Goal: Transaction & Acquisition: Purchase product/service

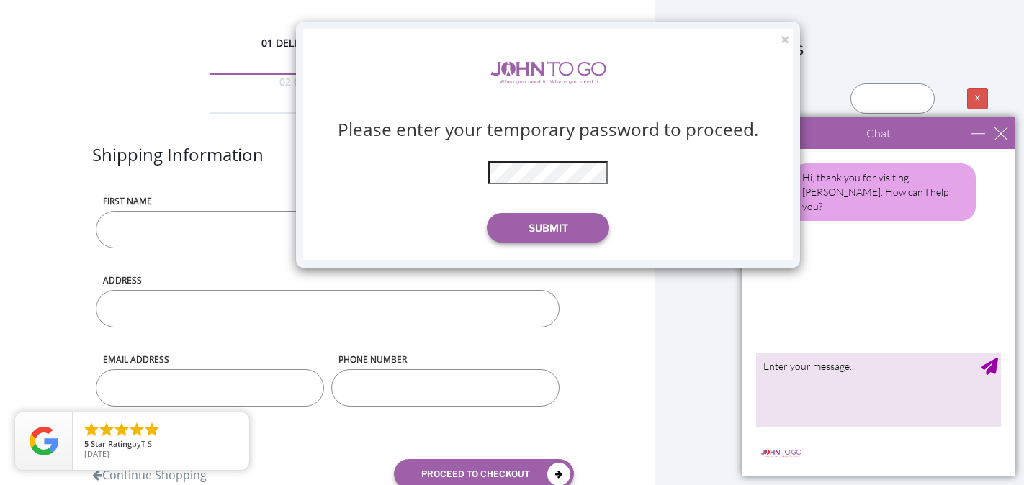
click at [797, 385] on div "× Please enter your temporary password to proceed. * The password is incorrect …" at bounding box center [512, 242] width 1024 height 485
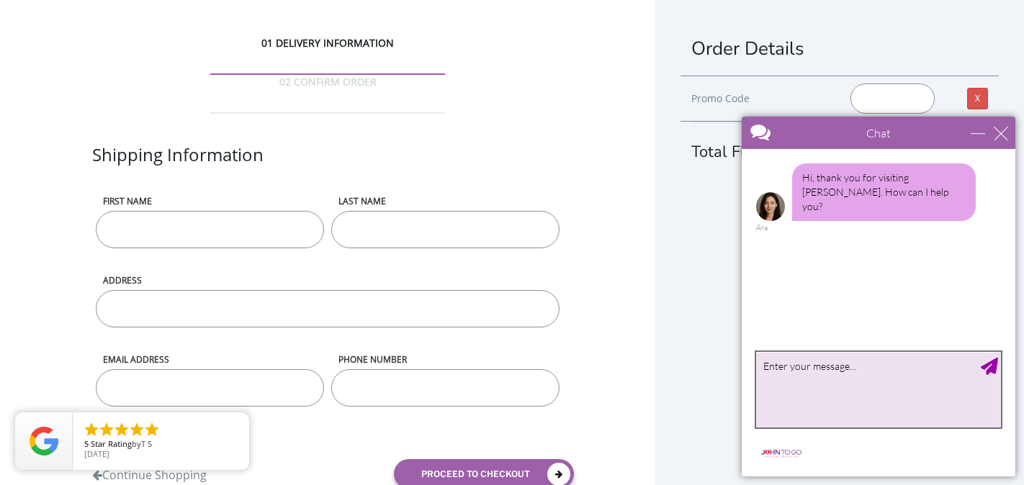
click at [792, 370] on textarea "type your message" at bounding box center [878, 390] width 245 height 76
type textarea "hi"
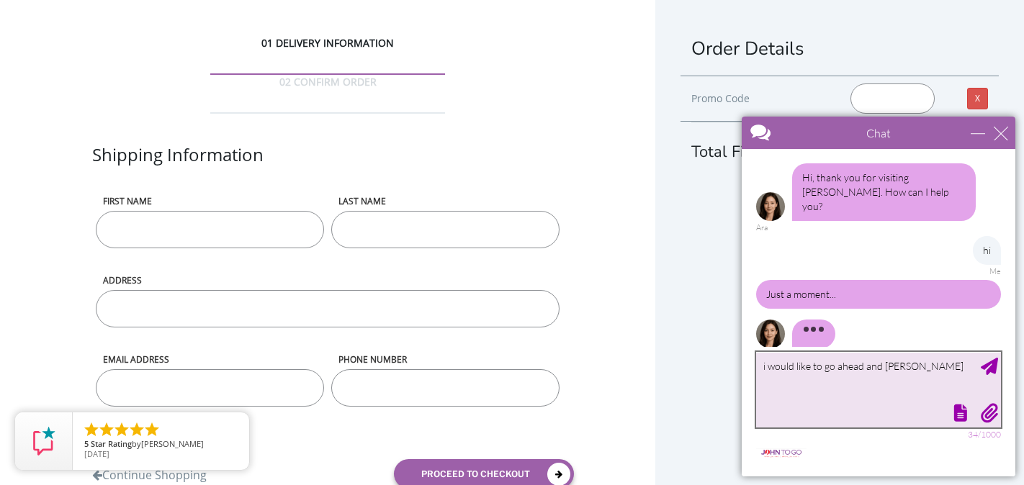
scroll to position [1, 0]
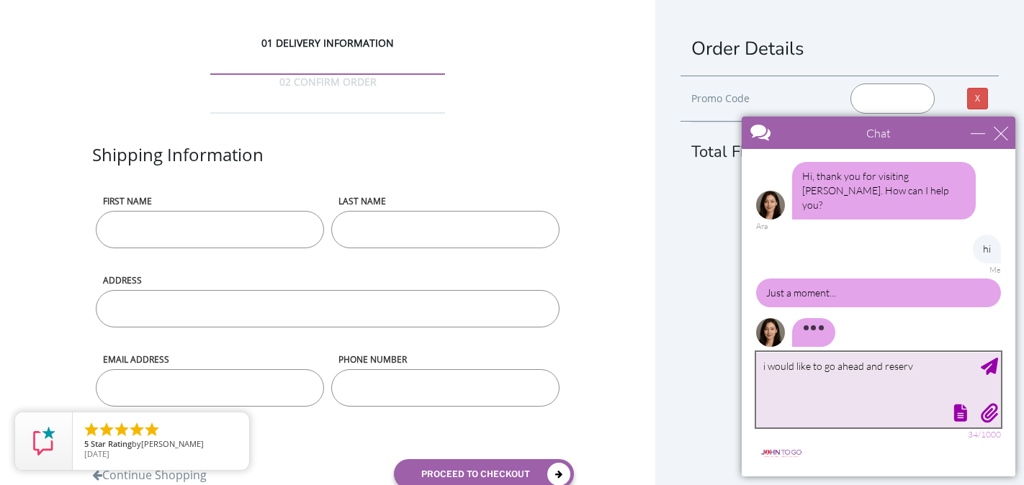
type textarea "i would like to go ahead and reserve"
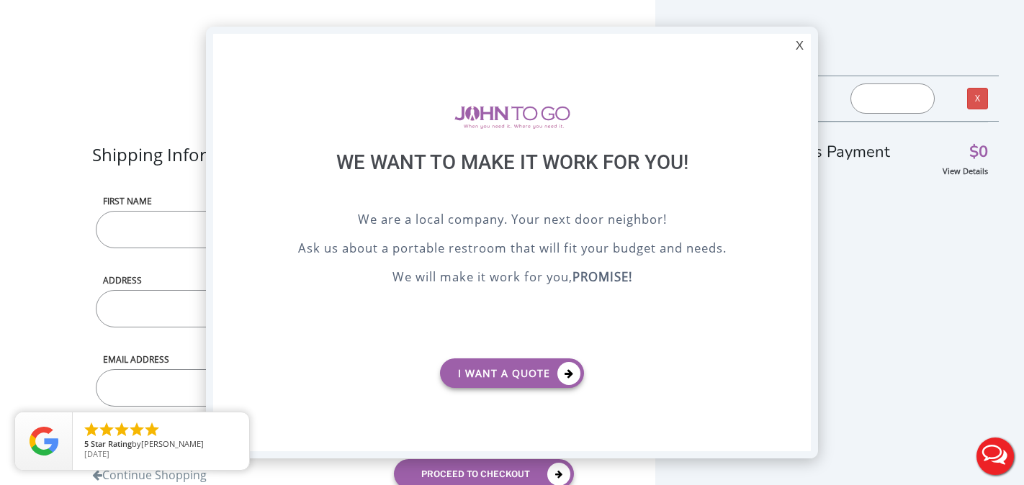
scroll to position [0, 0]
click at [800, 48] on div "X" at bounding box center [800, 46] width 22 height 24
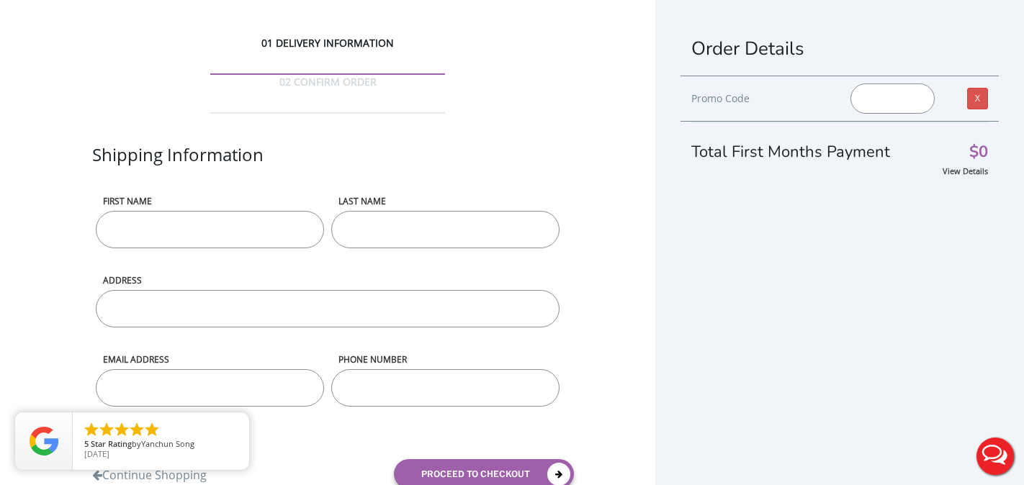
click at [996, 463] on button "Live Chat" at bounding box center [996, 457] width 58 height 58
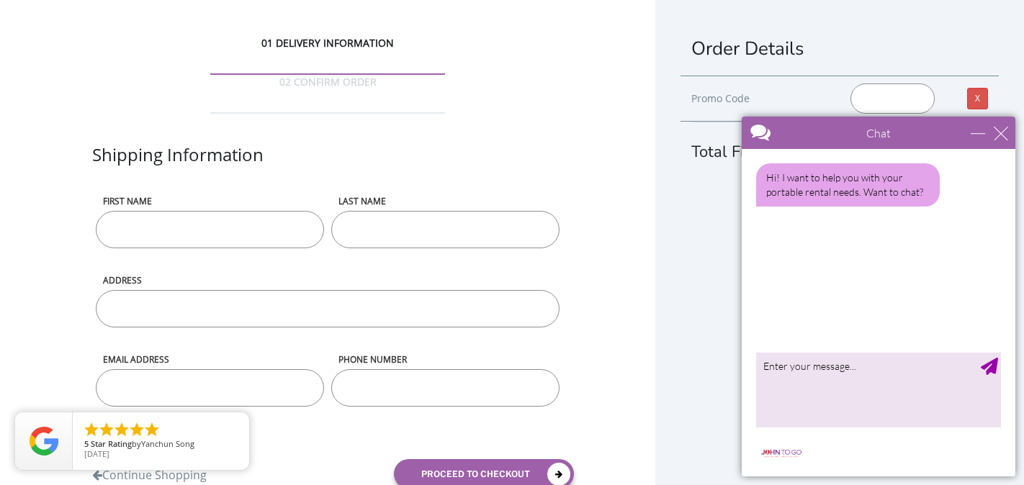
scroll to position [24, 0]
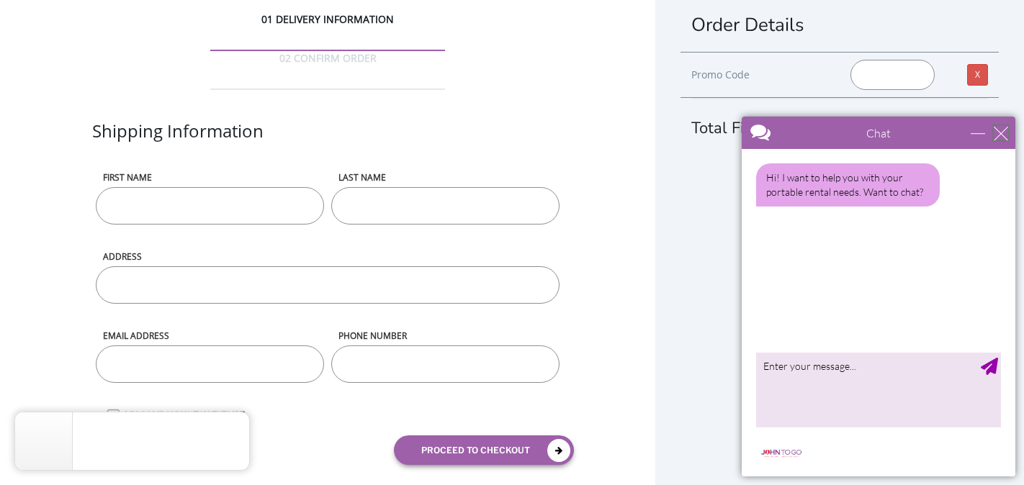
click at [1007, 138] on div "close" at bounding box center [1001, 133] width 14 height 14
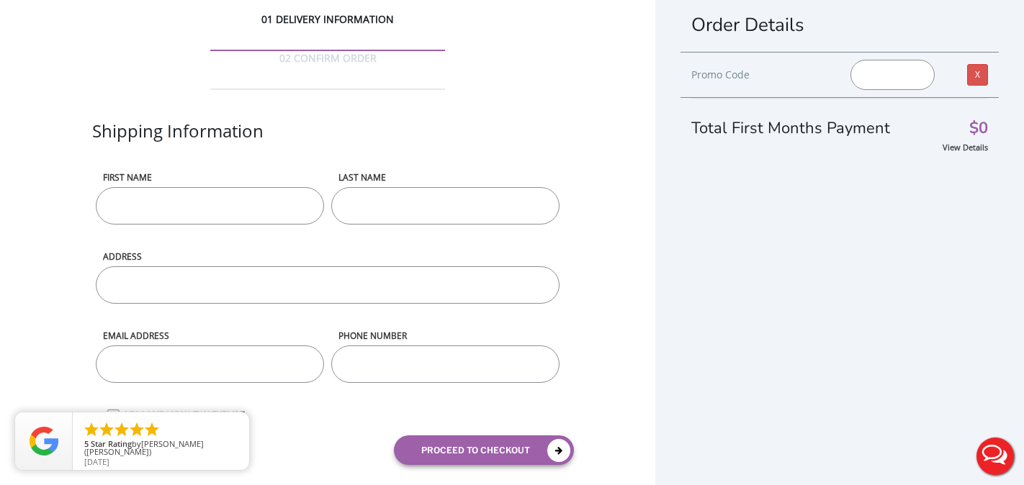
scroll to position [0, 0]
click at [996, 455] on button "Live Chat" at bounding box center [996, 457] width 58 height 58
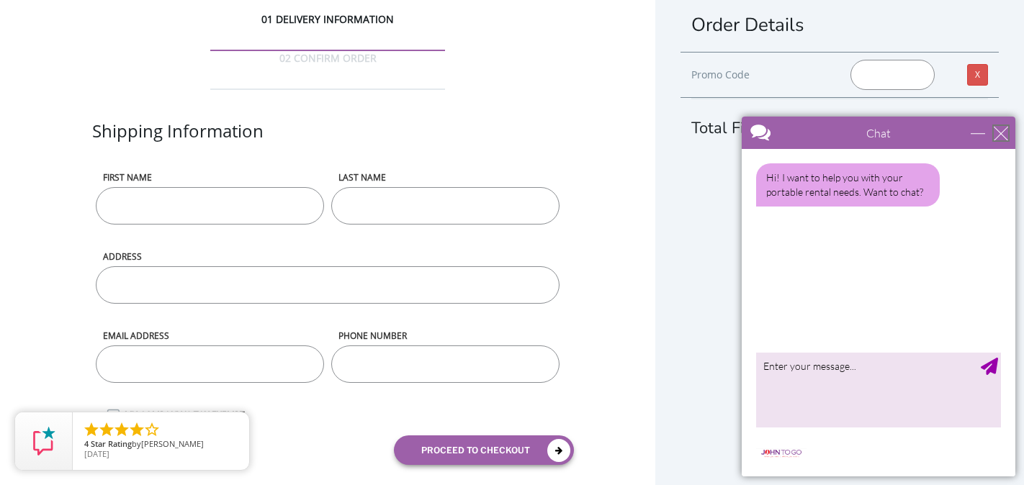
click at [1004, 129] on div "close" at bounding box center [1001, 133] width 14 height 14
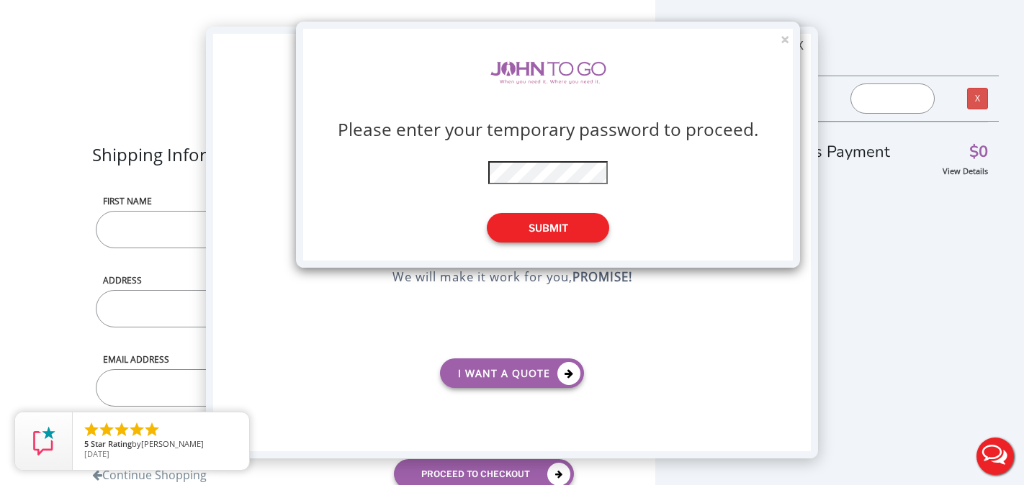
click at [546, 231] on button "Submit" at bounding box center [548, 228] width 122 height 30
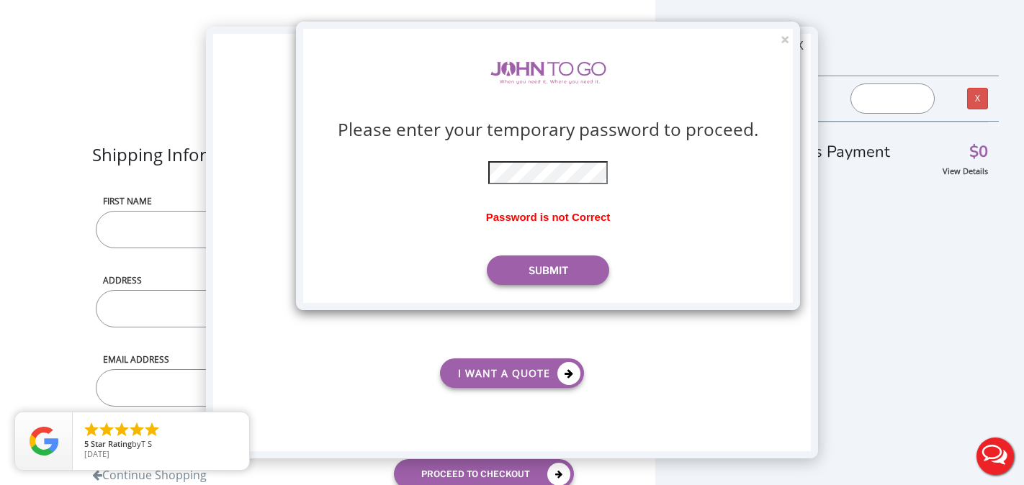
click at [707, 257] on p "Submit" at bounding box center [548, 271] width 425 height 30
click at [535, 277] on button "Submit" at bounding box center [548, 271] width 122 height 30
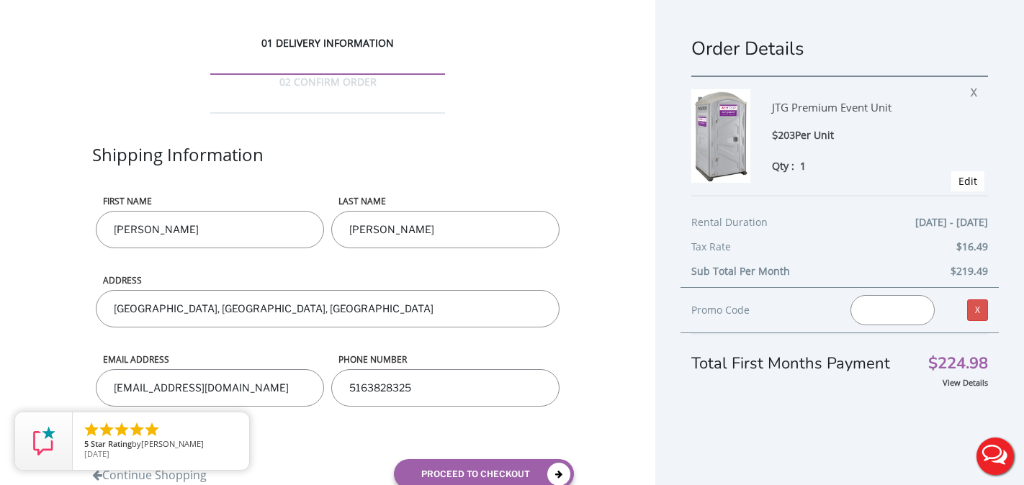
scroll to position [24, 0]
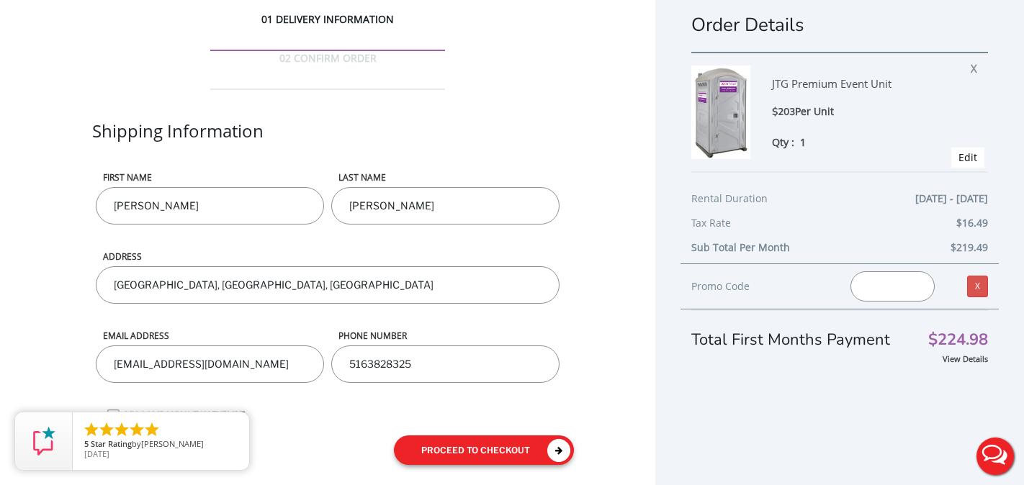
click at [475, 436] on button "proceed to checkout" at bounding box center [484, 451] width 180 height 30
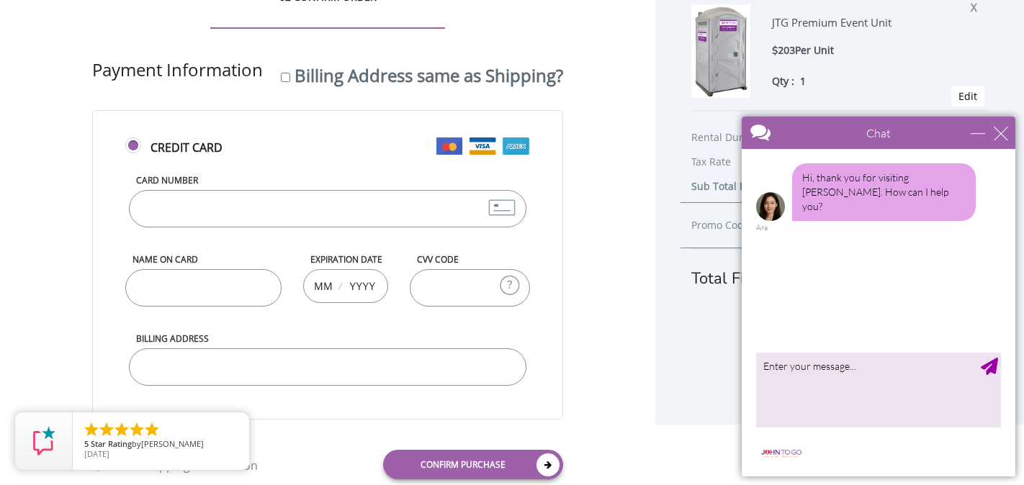
scroll to position [85, 0]
click at [1004, 136] on div "close" at bounding box center [1001, 133] width 14 height 14
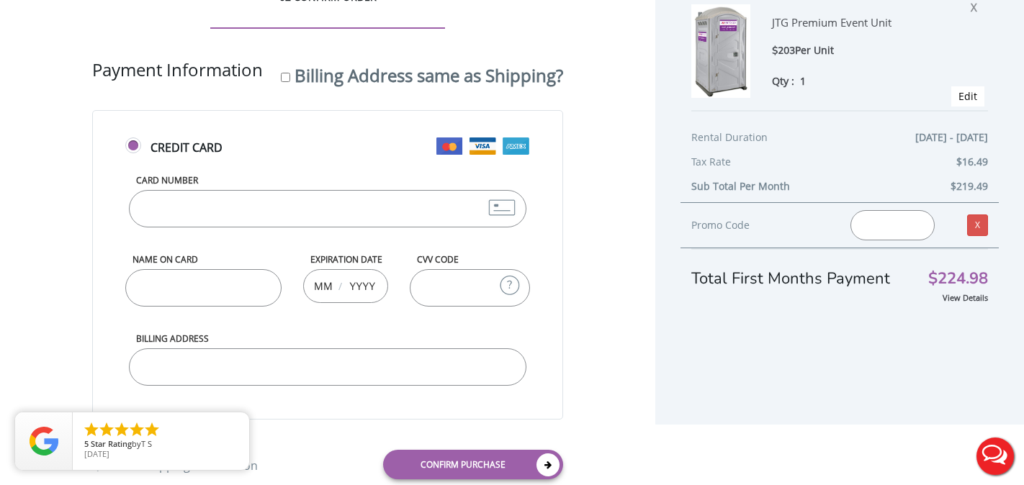
scroll to position [0, 0]
click at [185, 190] on input "Card Number" at bounding box center [328, 208] width 398 height 37
type input "[CREDIT_CARD_NUMBER]"
click at [141, 269] on input "Name on Card" at bounding box center [203, 287] width 156 height 37
type input "Adriana Muntean"
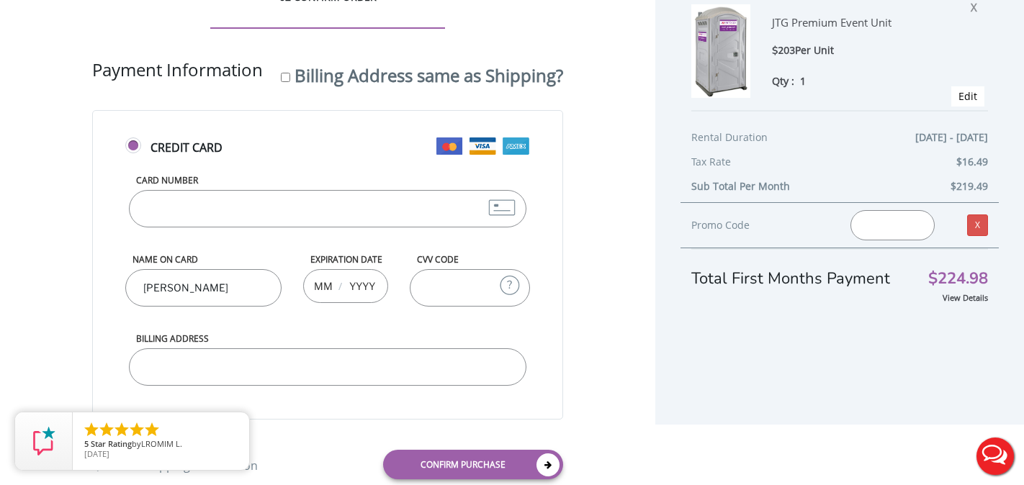
type input "12"
type input "2027"
click at [436, 269] on input "CVV Code" at bounding box center [470, 287] width 120 height 37
type input "1955"
click at [241, 349] on input "Billing Address" at bounding box center [328, 367] width 398 height 37
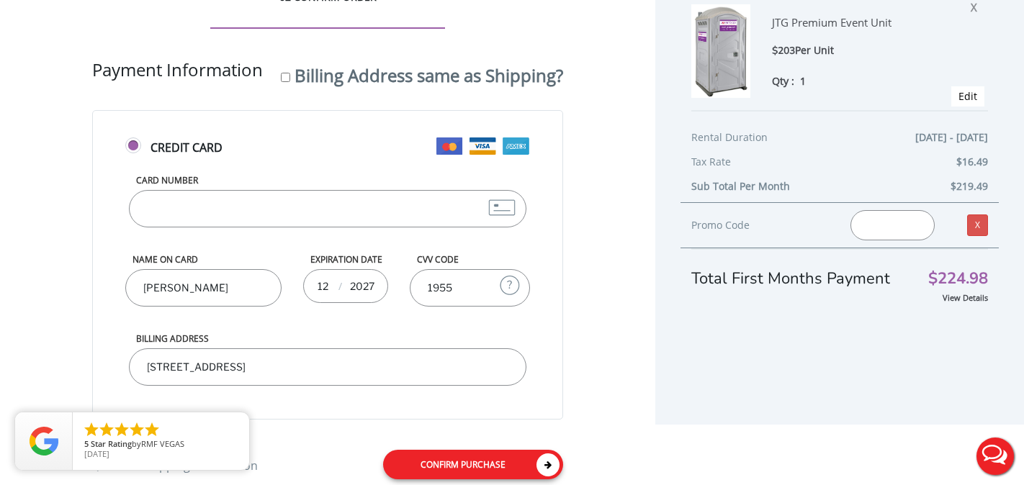
type input "23 canyon lane, westbury ny 11590"
click at [470, 450] on link "Confirm purchase" at bounding box center [473, 465] width 180 height 30
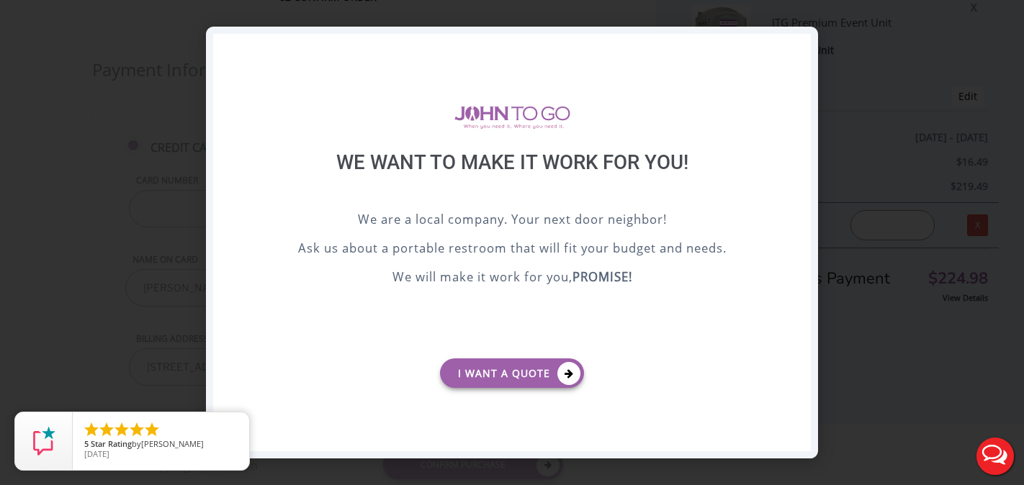
click at [802, 43] on div "X" at bounding box center [800, 46] width 22 height 24
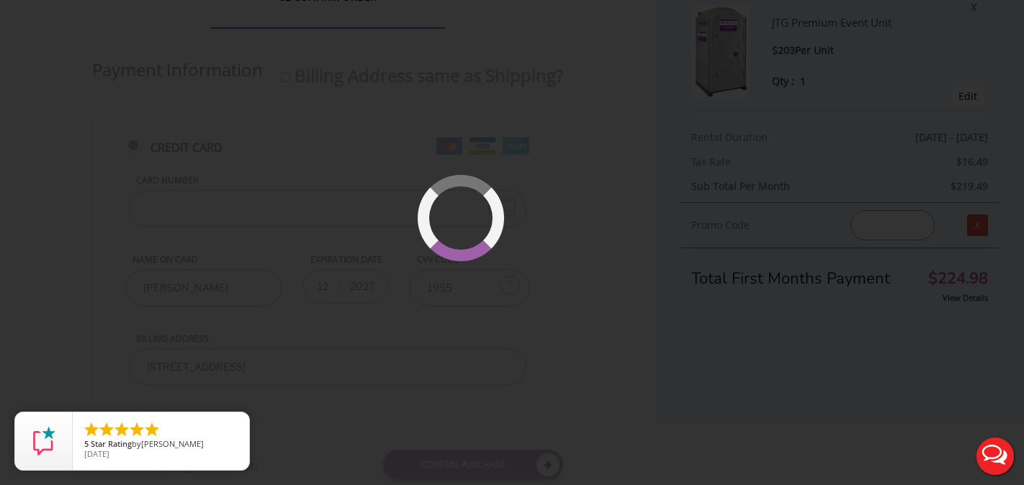
click at [400, 411] on div at bounding box center [512, 242] width 1024 height 485
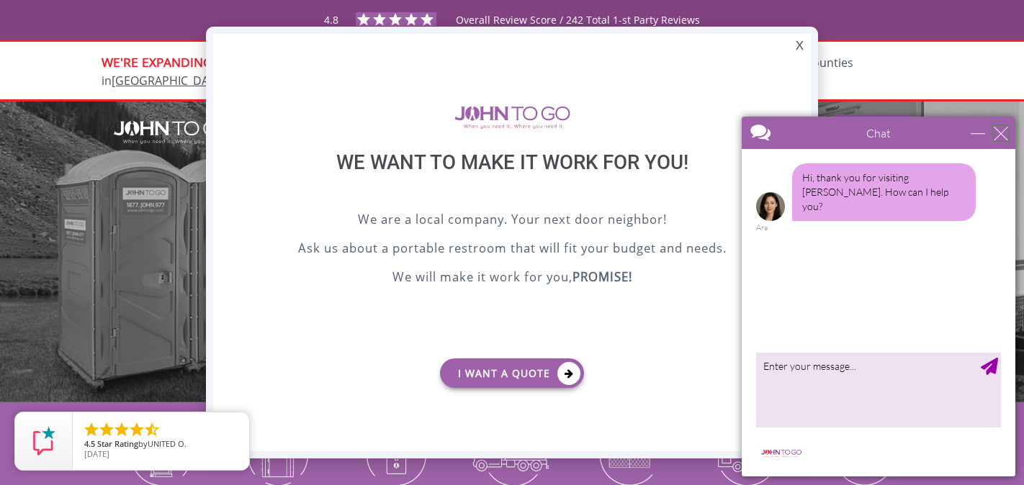
click at [1004, 135] on div "close" at bounding box center [1001, 133] width 14 height 14
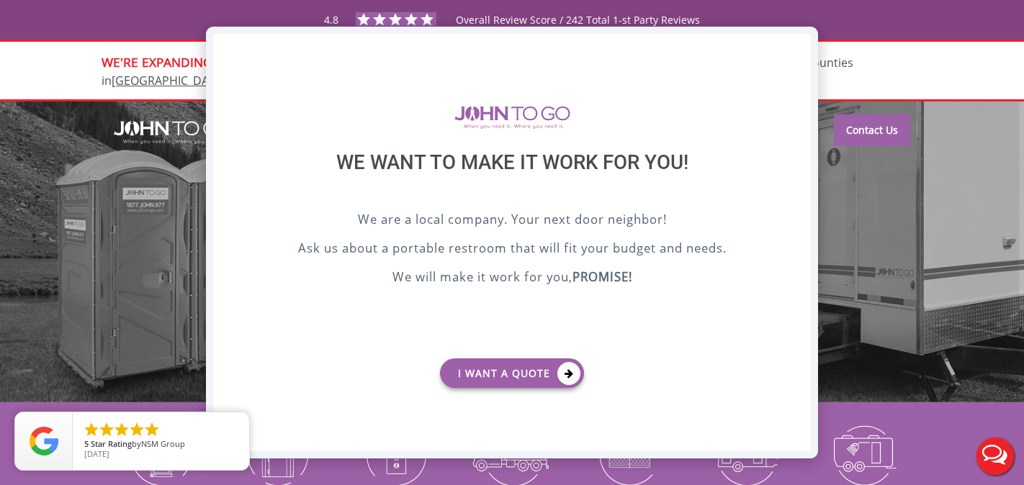
click at [802, 42] on div "X" at bounding box center [800, 46] width 22 height 24
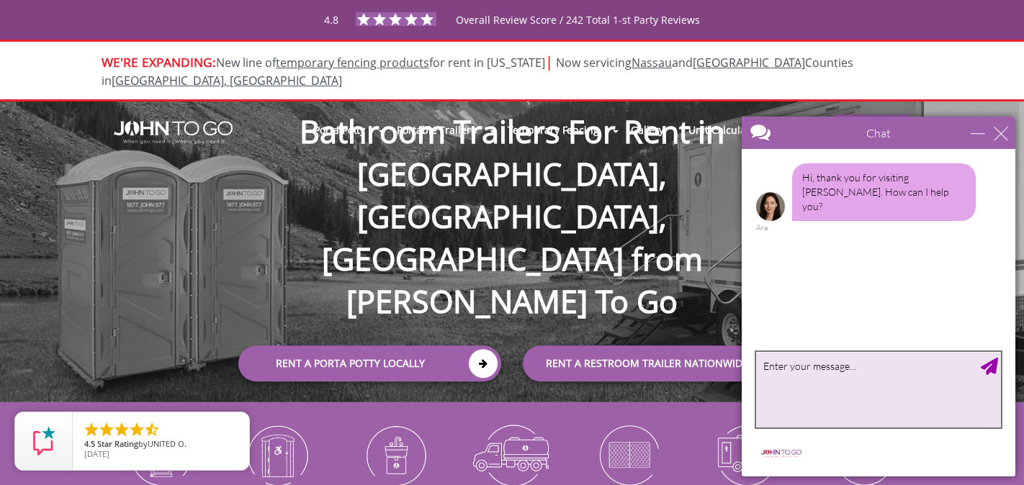
click at [782, 364] on textarea "type your message" at bounding box center [878, 390] width 245 height 76
type textarea "i would like to reserve"
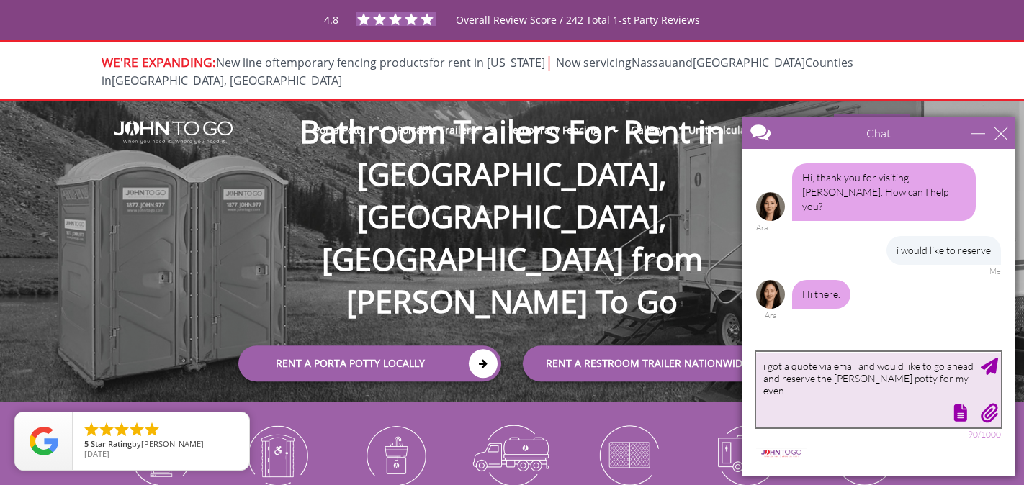
type textarea "i got a quote via email and would like to go ahead and reserve the porter potty…"
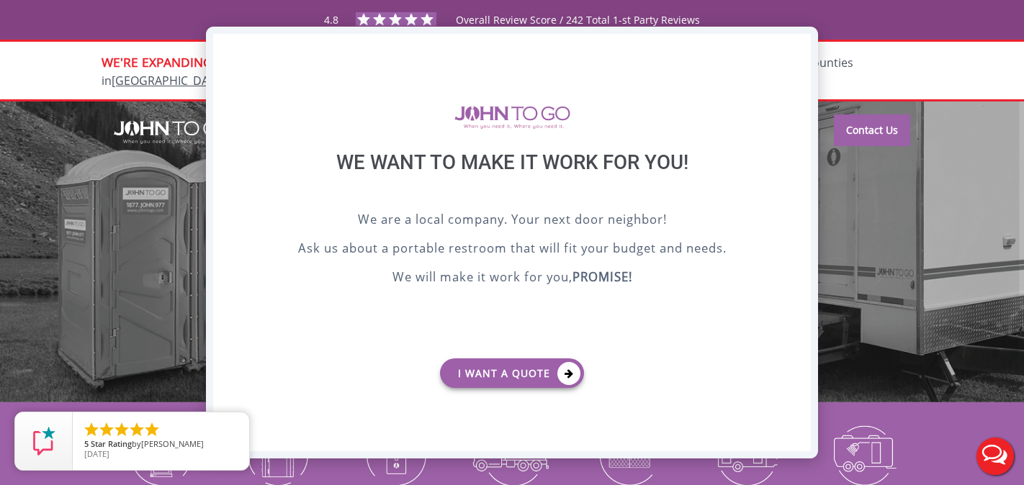
click at [799, 49] on div "X" at bounding box center [800, 46] width 22 height 24
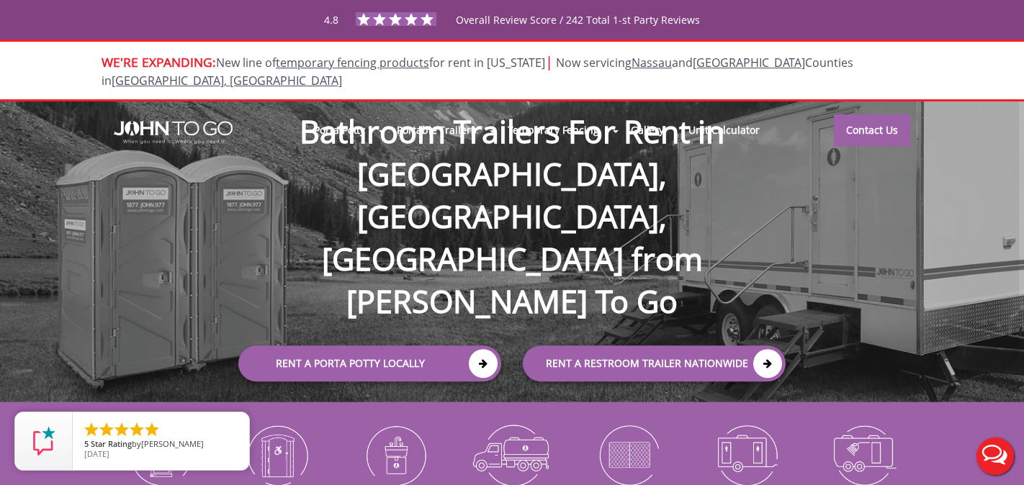
click at [997, 461] on button "Live Chat" at bounding box center [996, 457] width 58 height 58
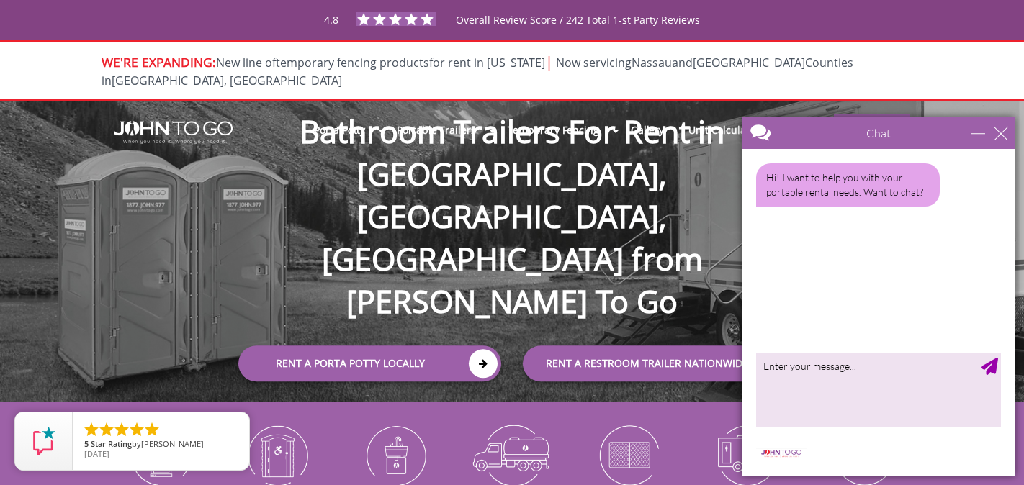
click at [449, 204] on h1 "Bathroom Trailers For Rent in NY, NJ, FL from John To Go" at bounding box center [512, 193] width 576 height 259
click at [507, 335] on div "Porta Potty Portable Toilets ADA Accessible Units Portable Sinks Waste Services…" at bounding box center [512, 252] width 1024 height 301
click at [998, 135] on div "close" at bounding box center [1001, 133] width 14 height 14
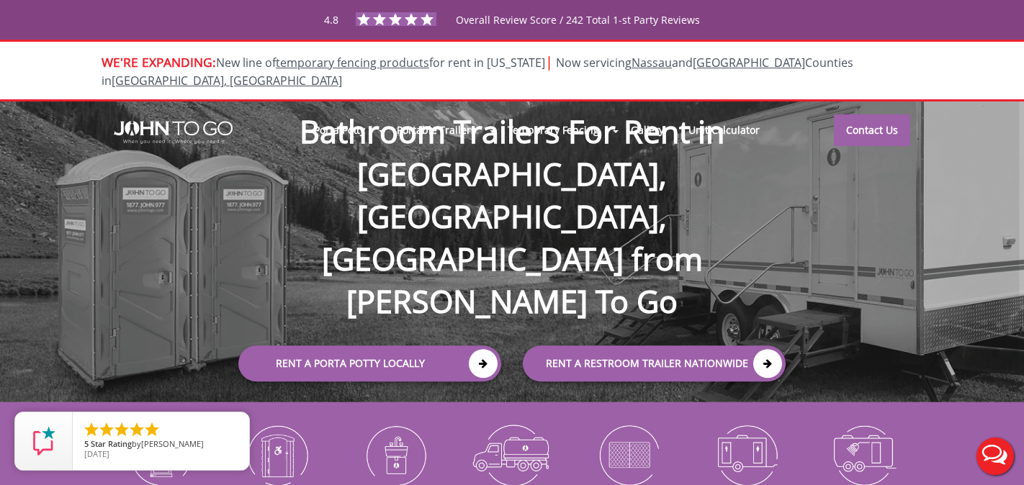
click at [994, 439] on button "Live Chat" at bounding box center [996, 457] width 58 height 58
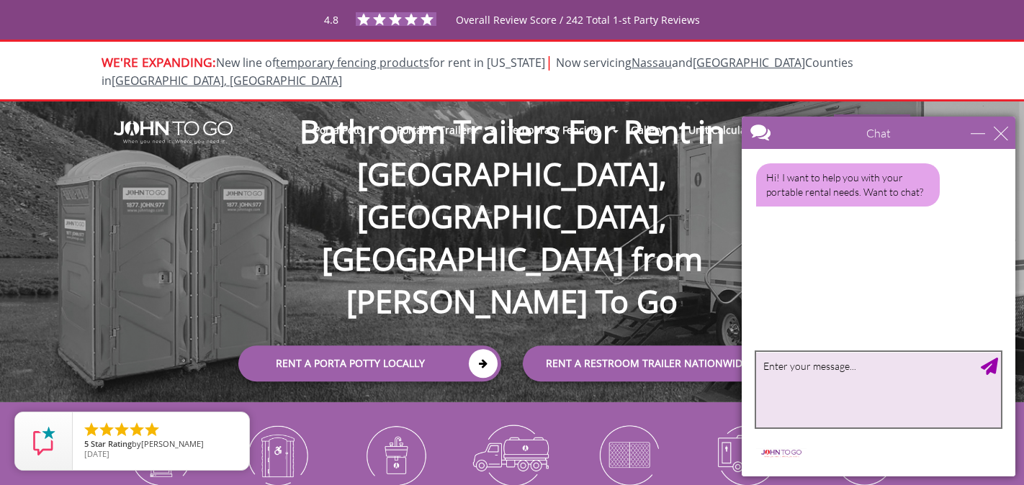
click at [994, 390] on textarea "type your message" at bounding box center [878, 390] width 245 height 76
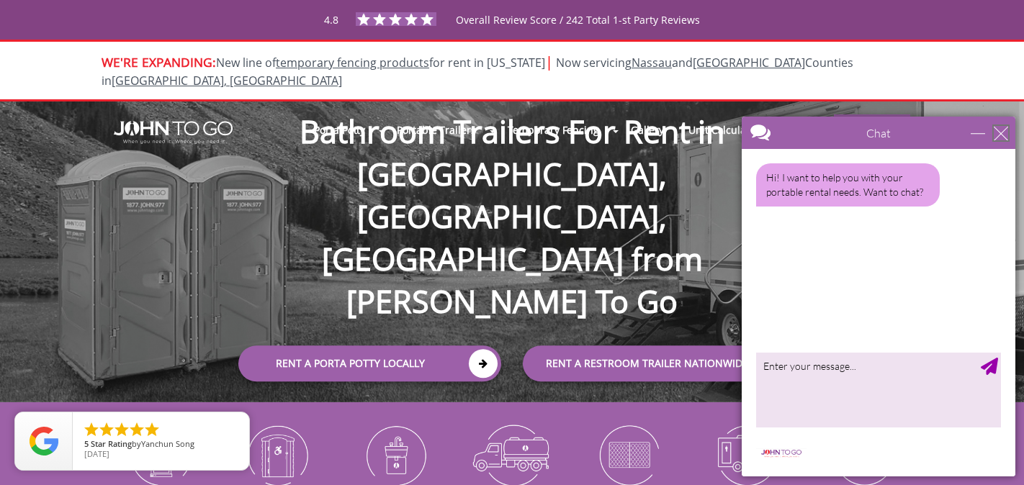
click at [1000, 133] on div "close" at bounding box center [1001, 133] width 14 height 14
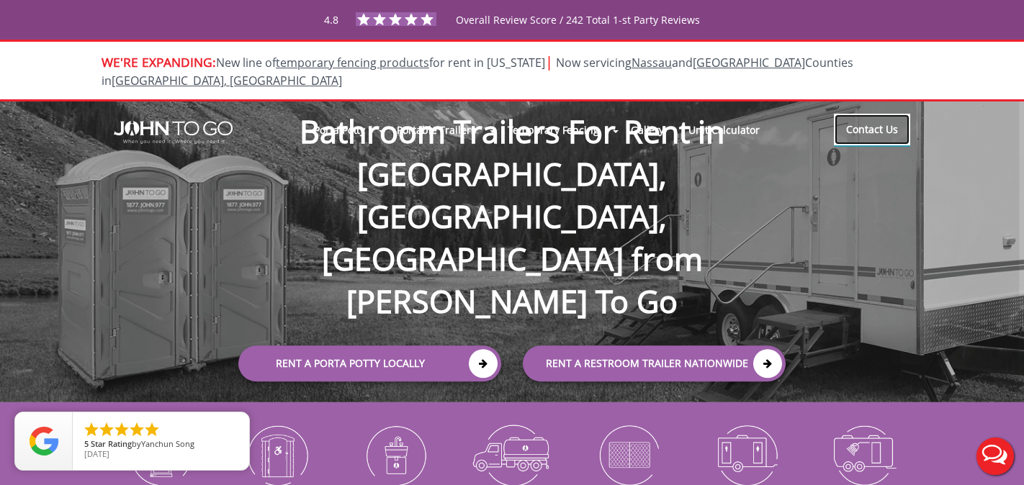
click at [881, 114] on link "Contact Us" at bounding box center [872, 130] width 76 height 32
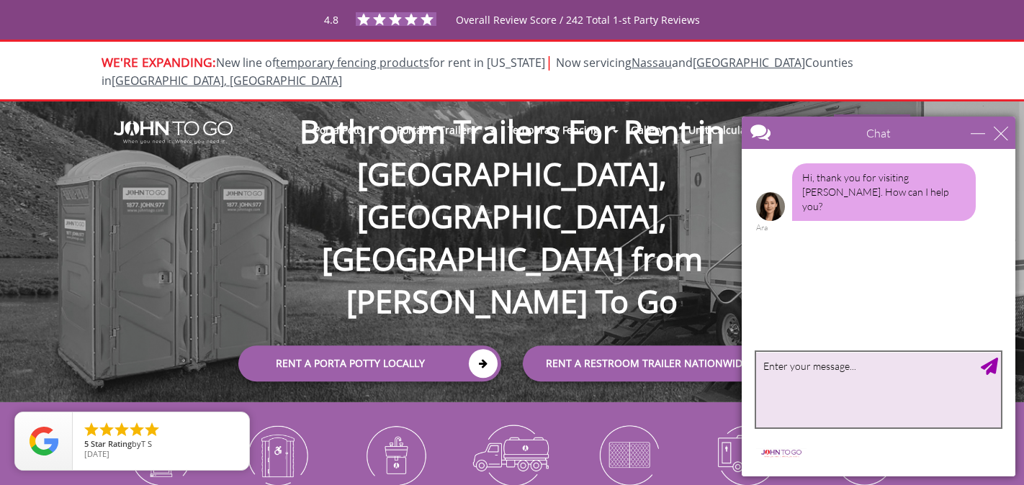
click at [887, 392] on textarea "type your message" at bounding box center [878, 390] width 245 height 76
type textarea "hi"
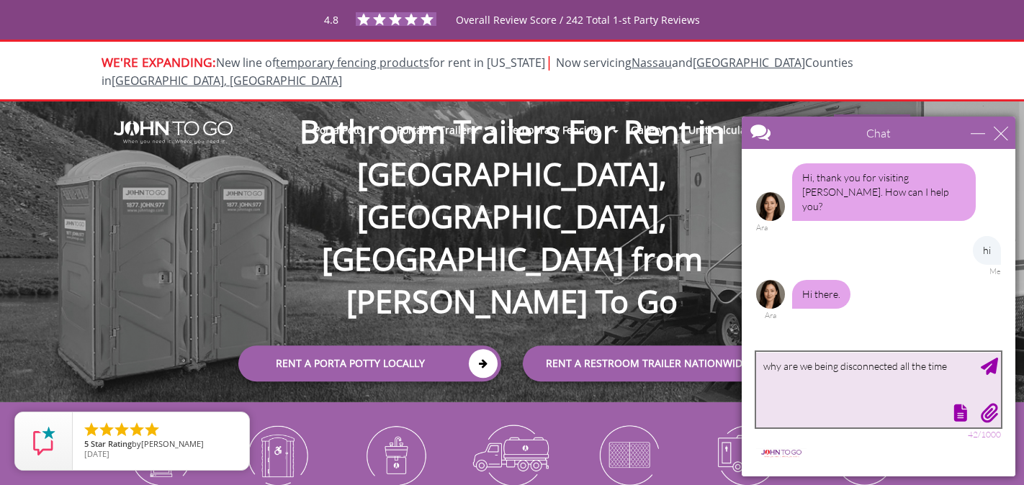
type textarea "why are we being disconnected all the time/"
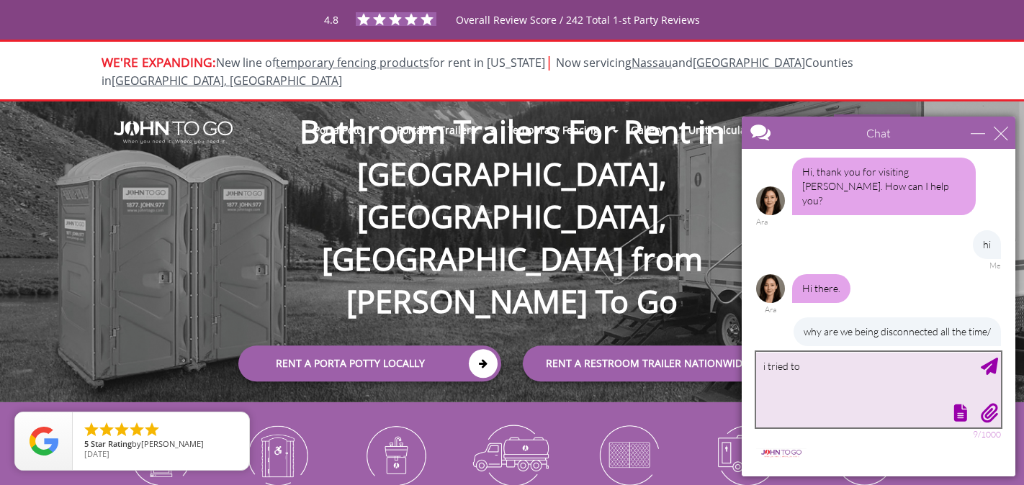
scroll to position [50, 0]
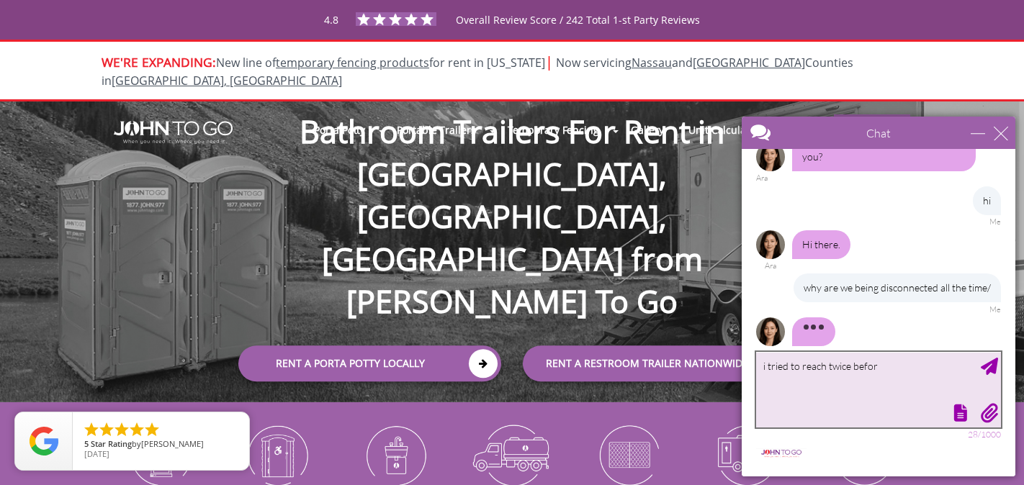
type textarea "i tried to reach twice before"
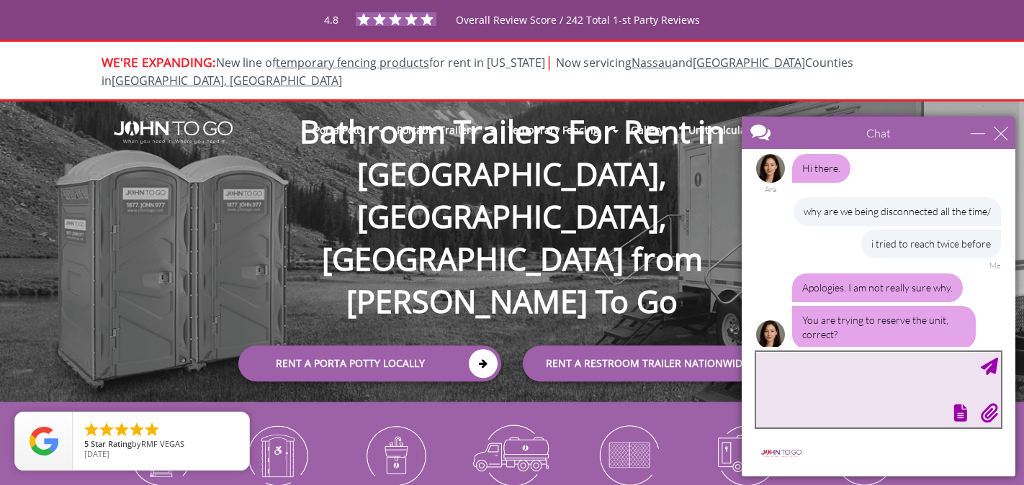
scroll to position [129, 0]
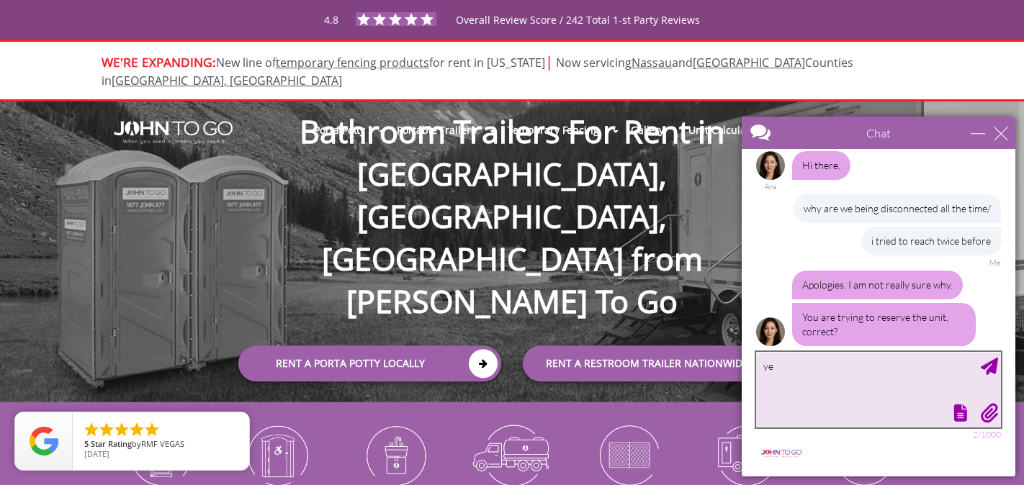
type textarea "yes"
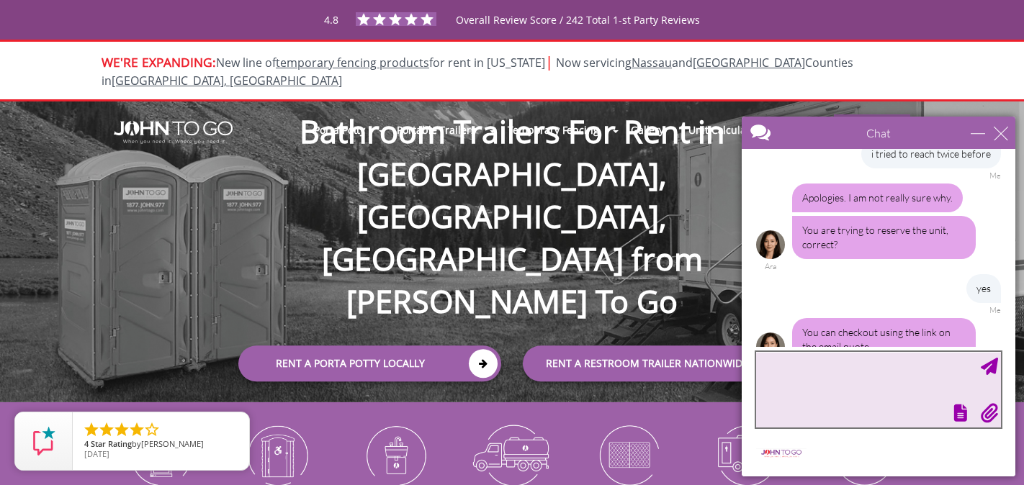
scroll to position [230, 0]
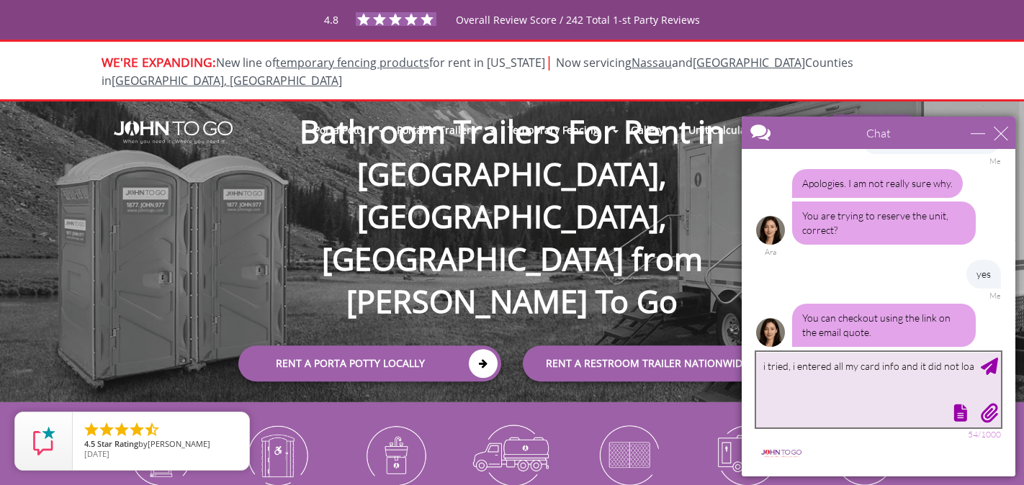
type textarea "i tried, i entered all my card info and it did not load"
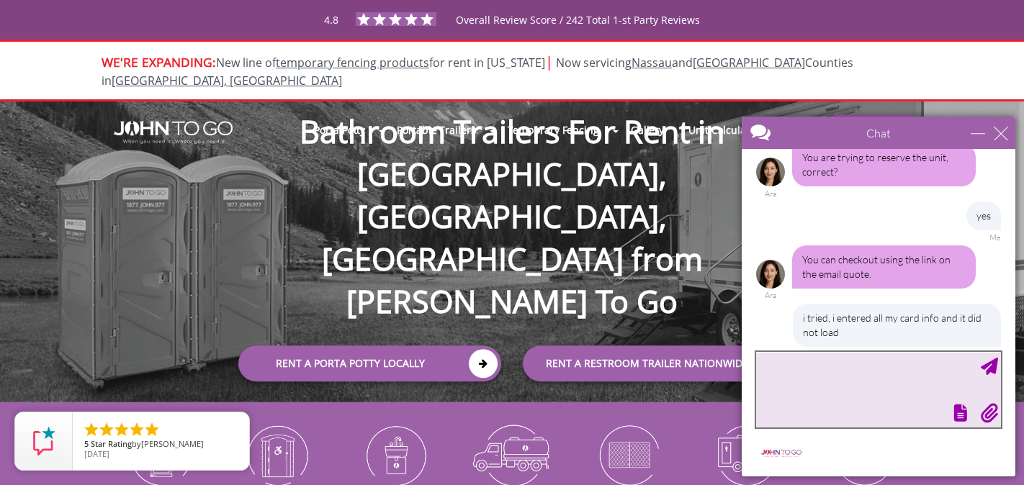
scroll to position [333, 0]
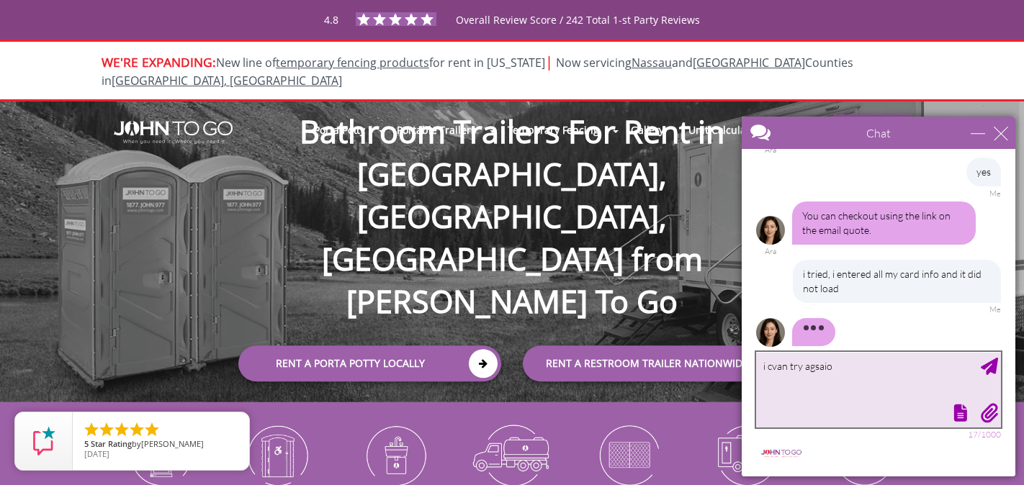
type textarea "i cvan try agsaion"
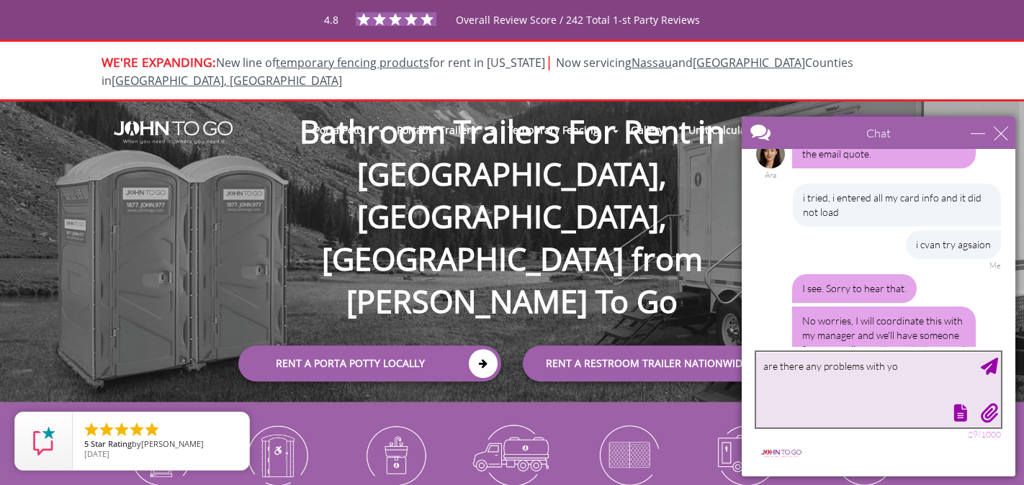
scroll to position [470, 0]
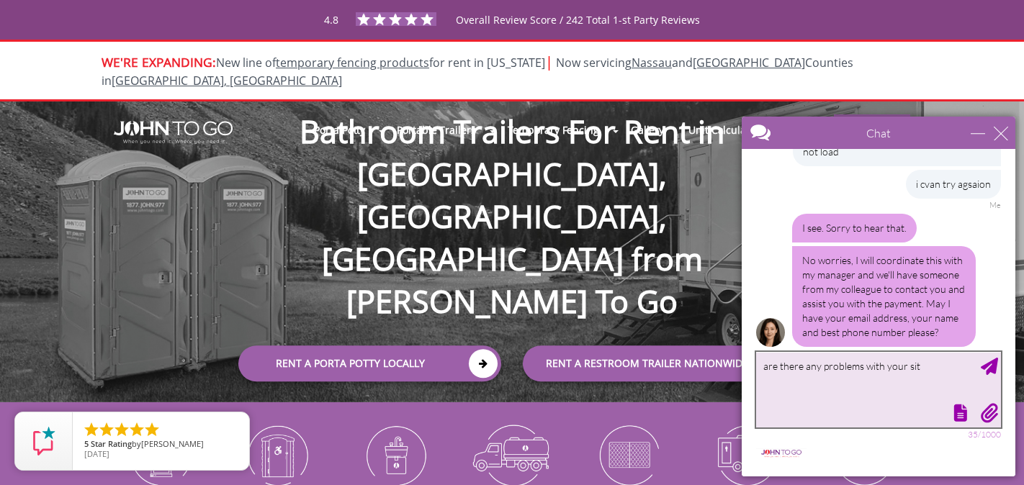
type textarea "are there any problems with your site"
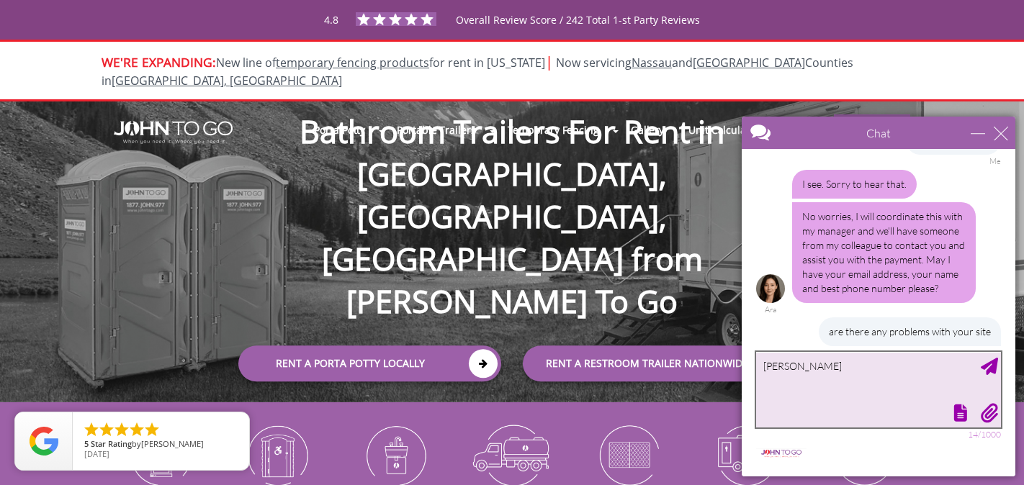
type textarea "Adriana Muntean"
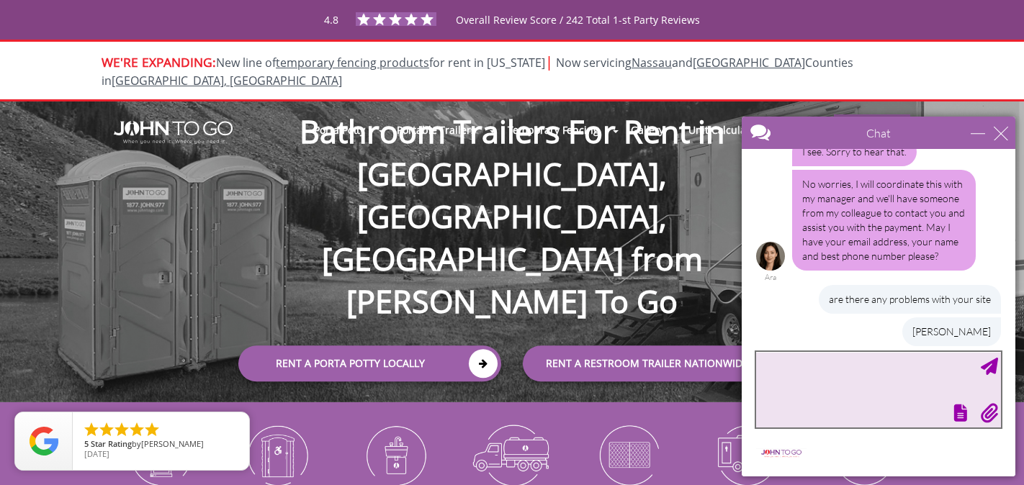
type textarea "A"
type textarea "[EMAIL_ADDRESS][DOMAIN_NAME]"
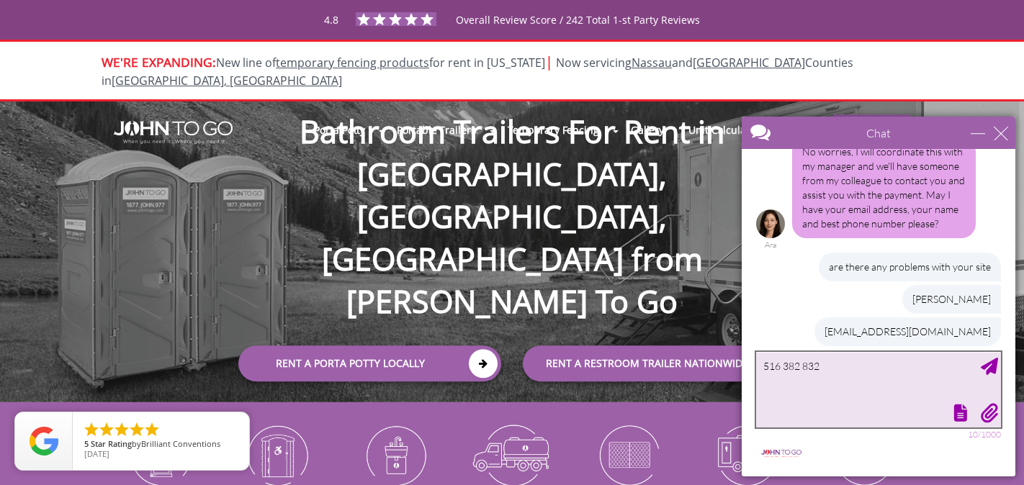
type textarea "516 382 8325"
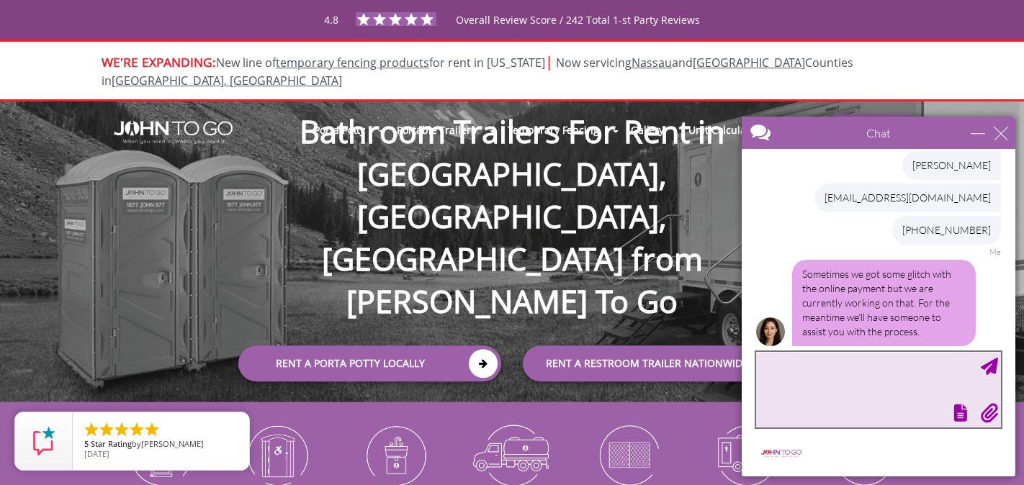
scroll to position [756, 0]
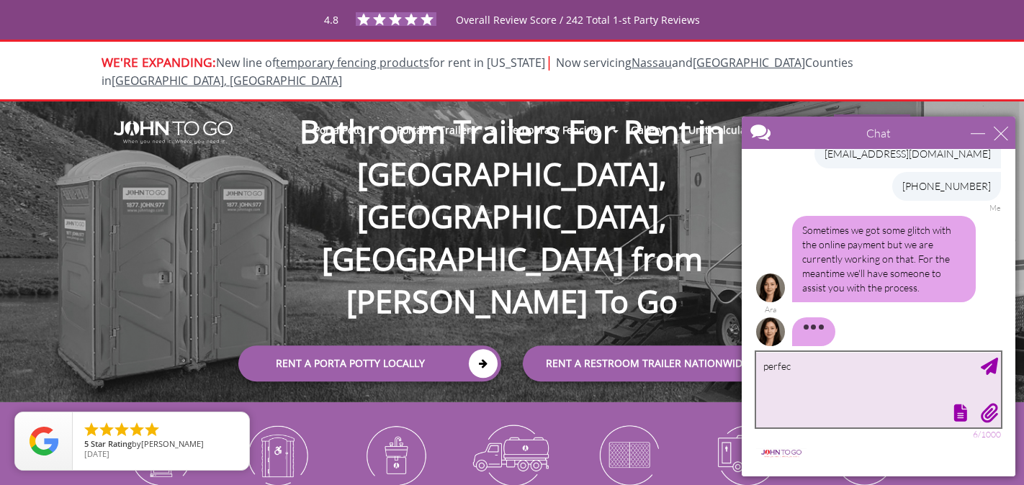
type textarea "perfect"
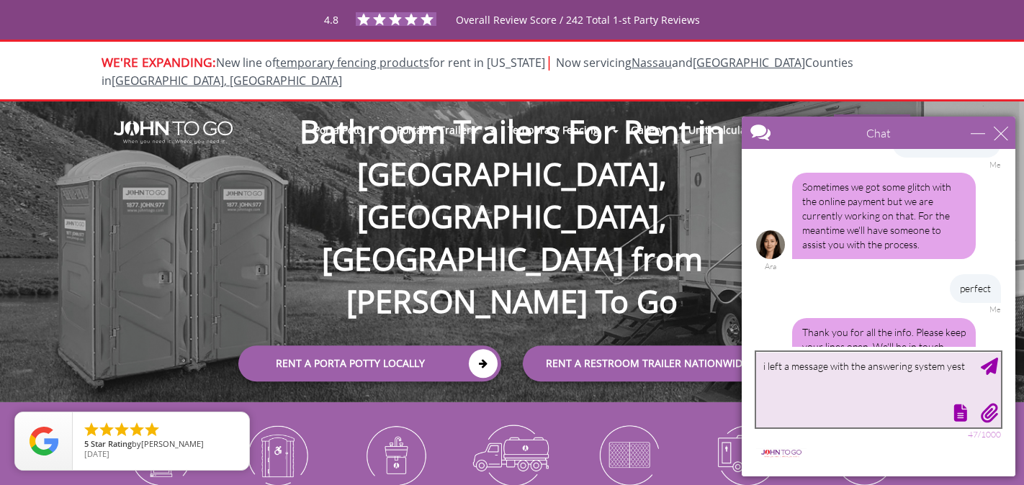
scroll to position [828, 0]
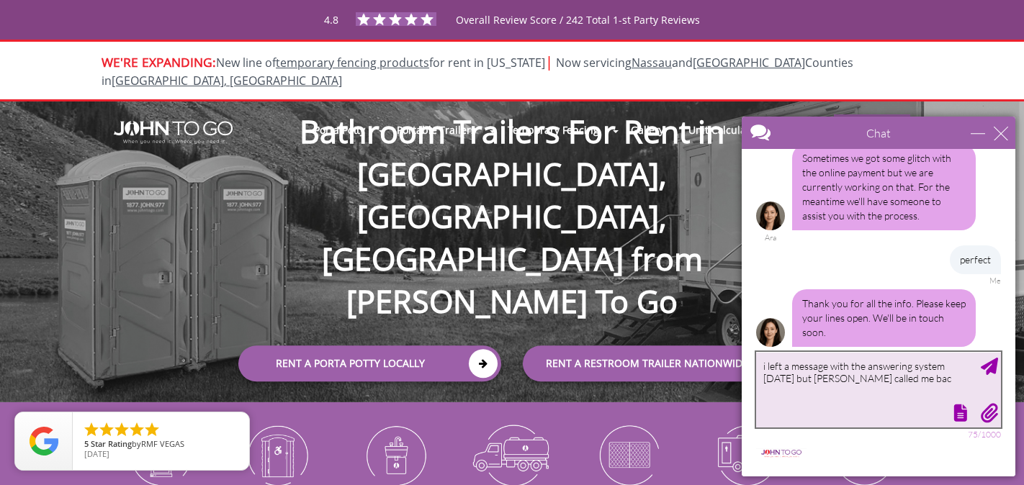
type textarea "i left a message with the answering system yesterday but noone called me back"
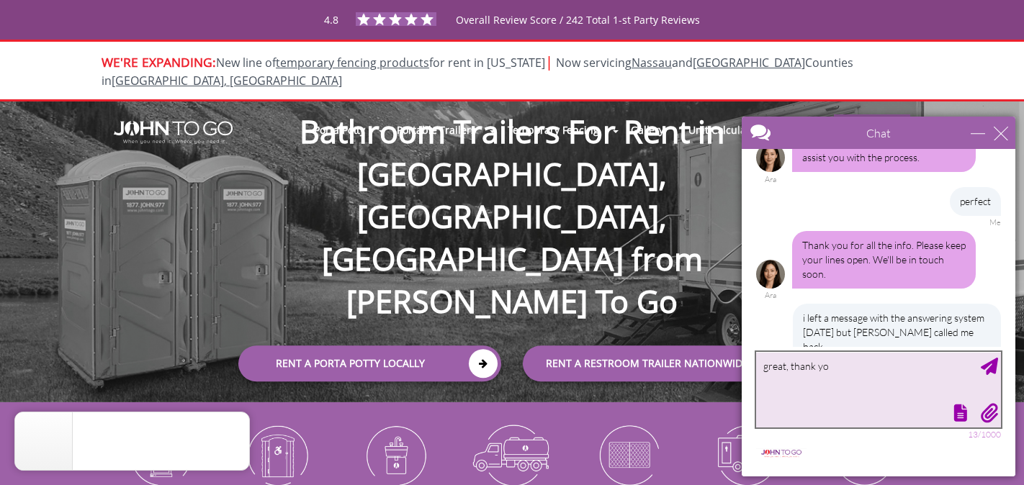
type textarea "great, thank you"
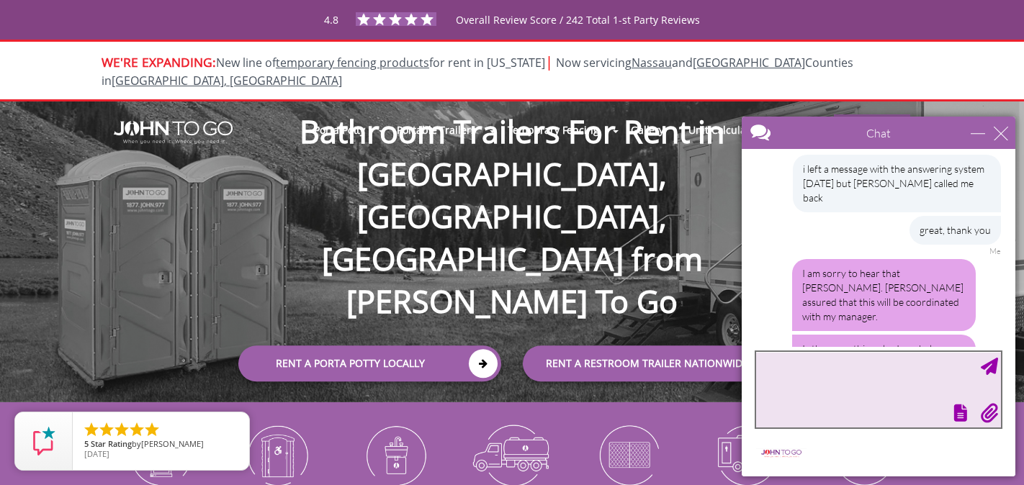
scroll to position [1039, 0]
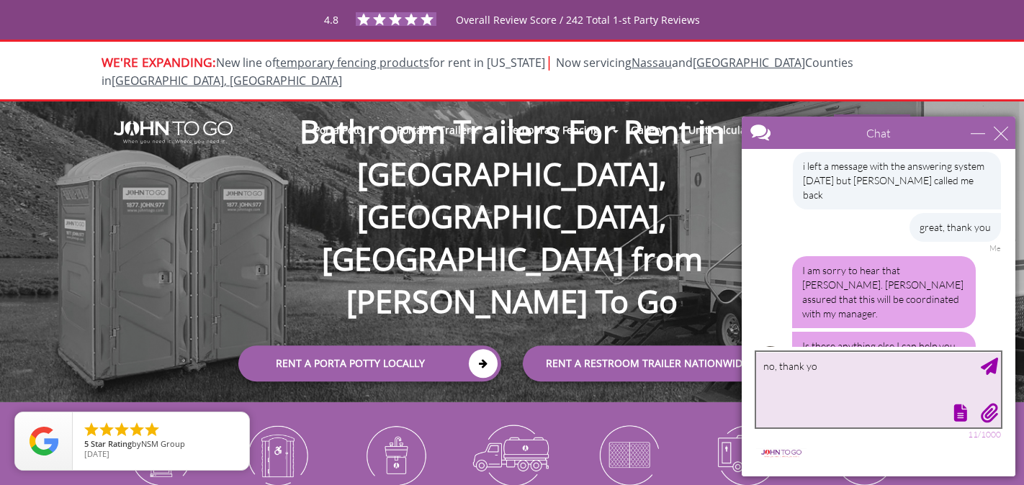
type textarea "no, thank you"
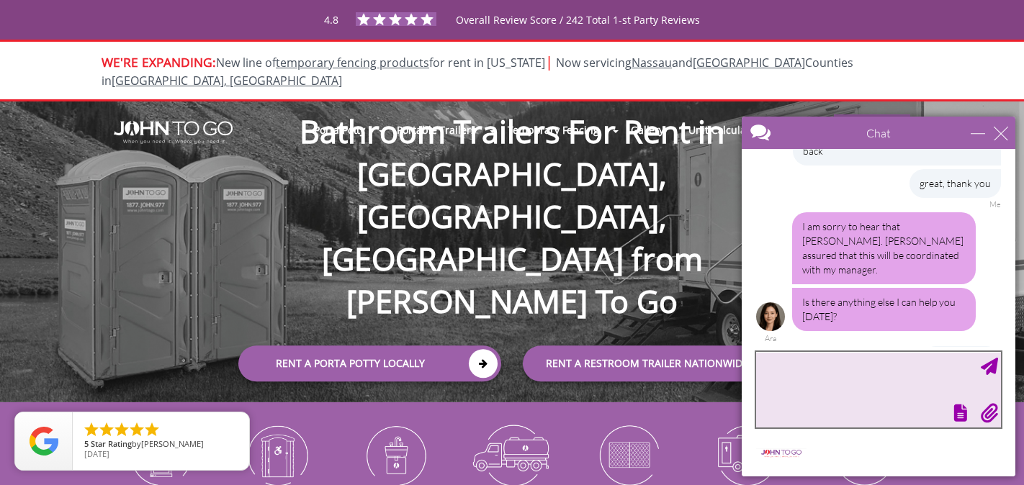
scroll to position [1127, 0]
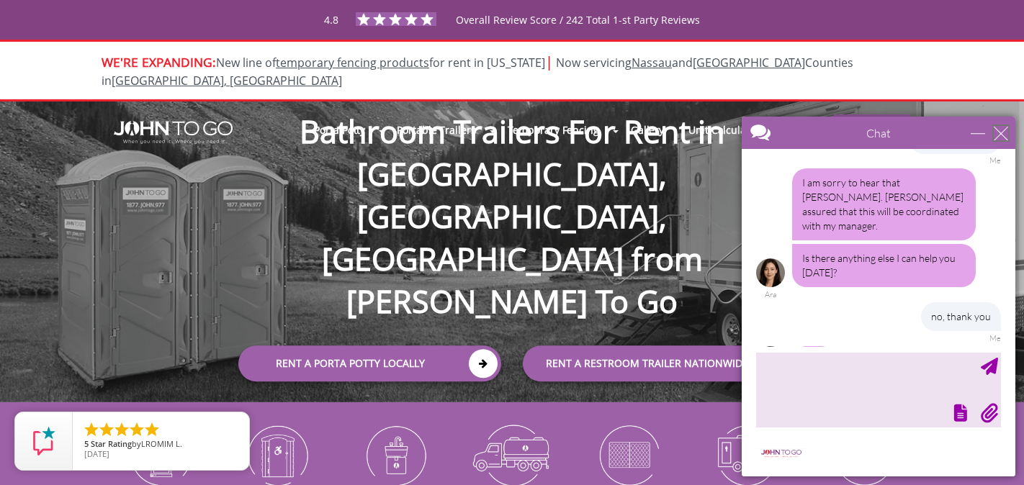
click at [1000, 133] on div "close" at bounding box center [1001, 133] width 14 height 14
type input "Continue Chat"
type input "End Chat"
click at [1005, 131] on div "close" at bounding box center [1001, 133] width 14 height 14
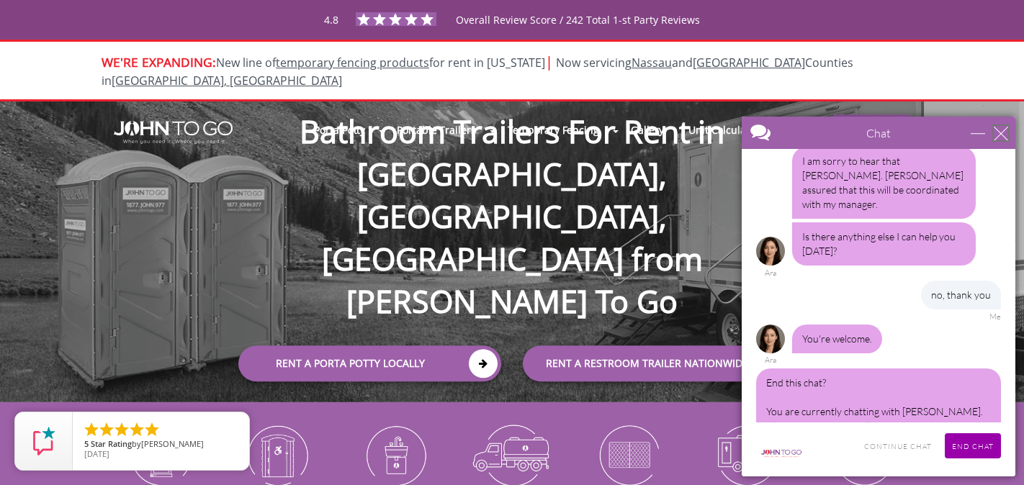
click at [1003, 135] on div "close" at bounding box center [1001, 133] width 14 height 14
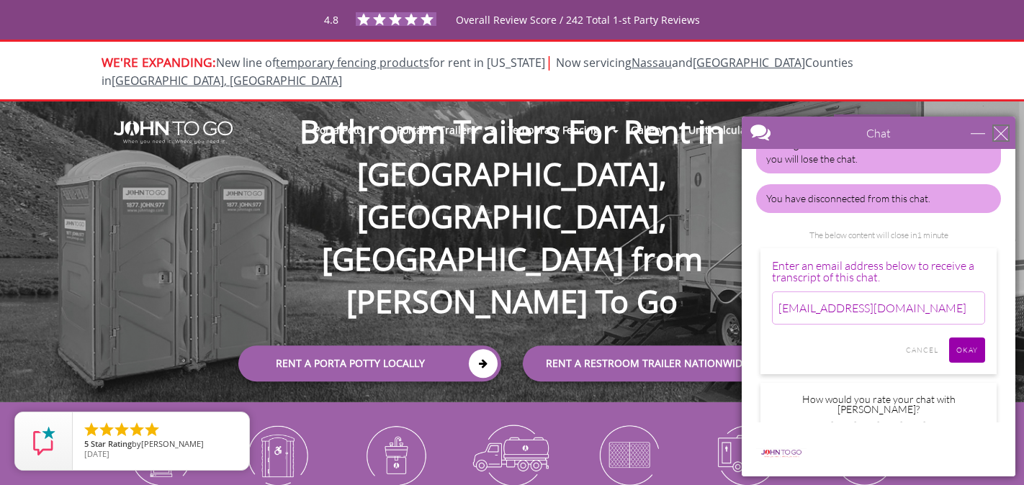
click at [1007, 138] on div "close" at bounding box center [1001, 133] width 14 height 14
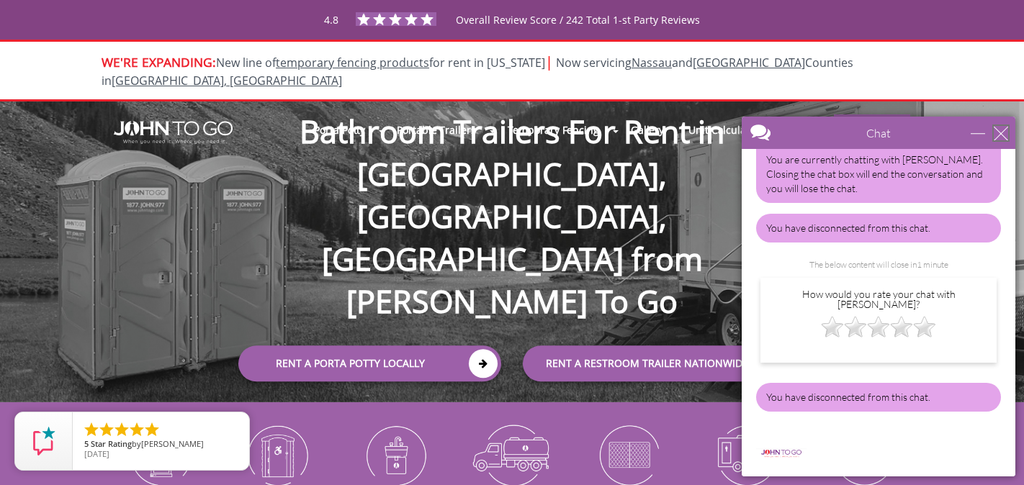
scroll to position [1357, 0]
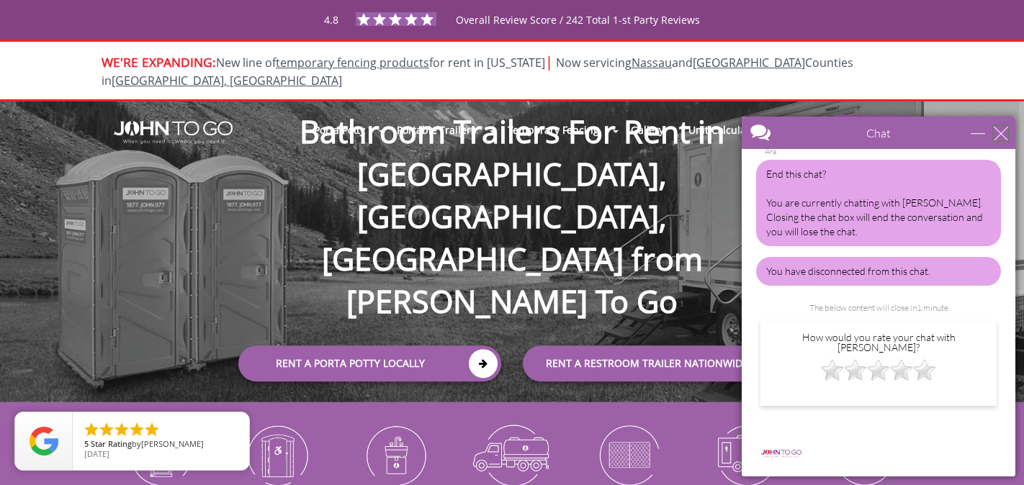
click at [1005, 137] on div "close" at bounding box center [1001, 133] width 14 height 14
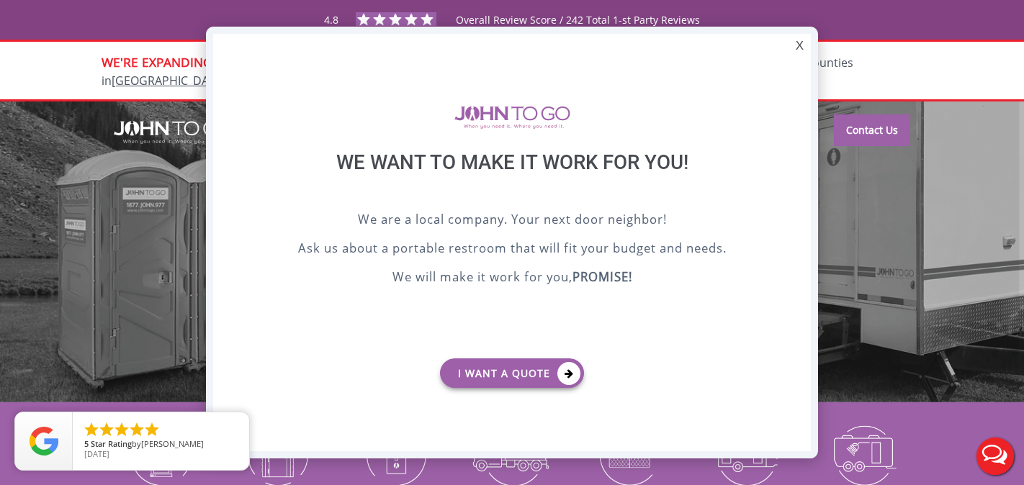
scroll to position [0, 0]
